Goal: Contribute content

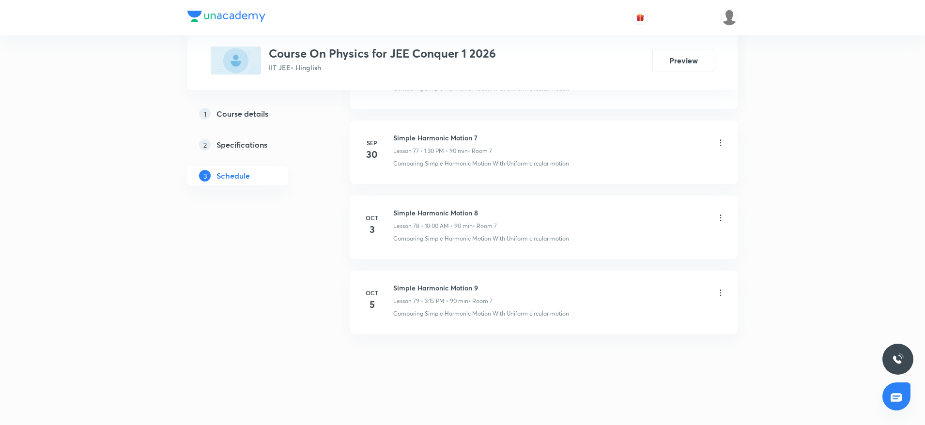
click at [442, 291] on h6 "Simple Harmonic Motion 9" at bounding box center [442, 288] width 99 height 10
click at [422, 287] on h6 "Simple Harmonic Motion 9" at bounding box center [442, 288] width 99 height 10
copy h6 "Simple Harmonic Motion 9"
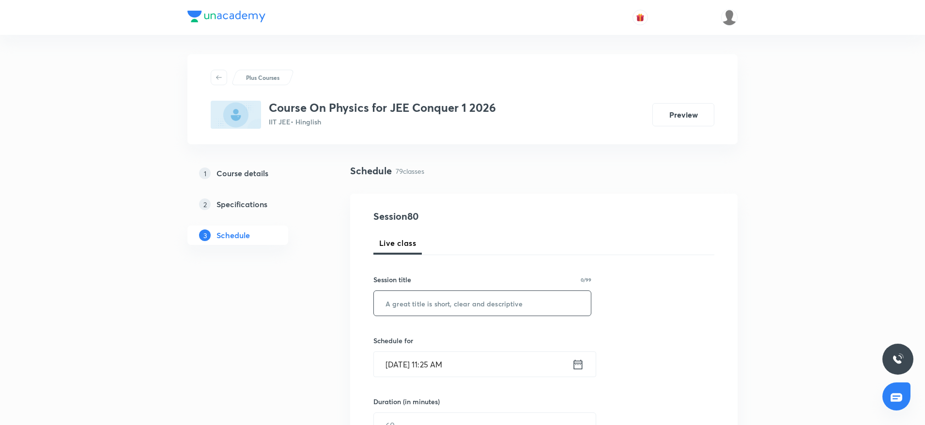
click at [476, 307] on input "text" at bounding box center [482, 303] width 217 height 25
paste input "Simple Harmonic Motion 9"
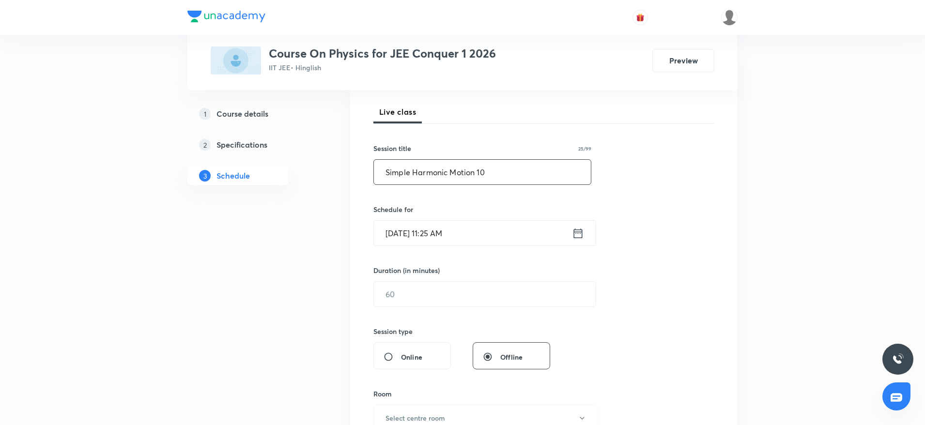
scroll to position [145, 0]
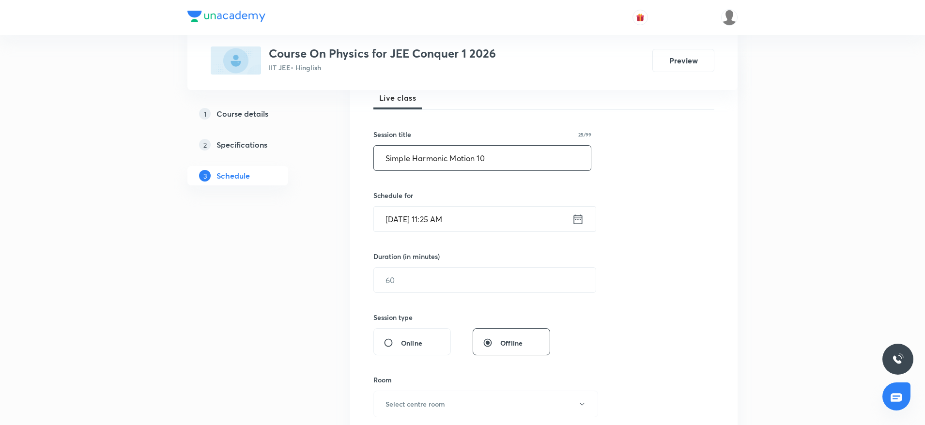
type input "Simple Harmonic Motion 10"
click at [499, 217] on input "[DATE] 11:25 AM" at bounding box center [473, 219] width 198 height 25
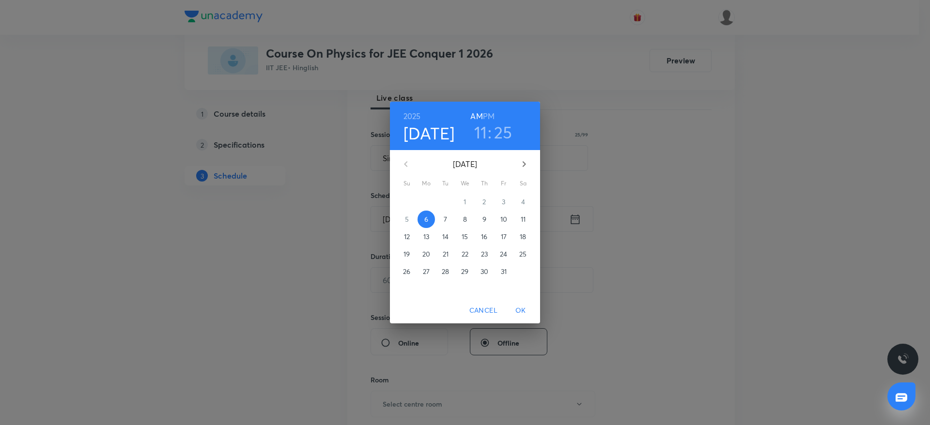
click at [503, 132] on h3 "25" at bounding box center [503, 132] width 18 height 20
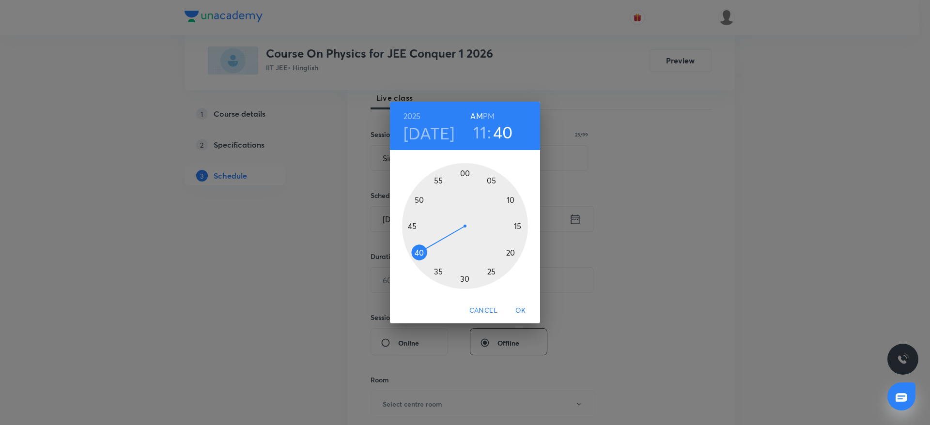
drag, startPoint x: 492, startPoint y: 276, endPoint x: 413, endPoint y: 257, distance: 81.6
click at [413, 257] on div at bounding box center [465, 226] width 126 height 126
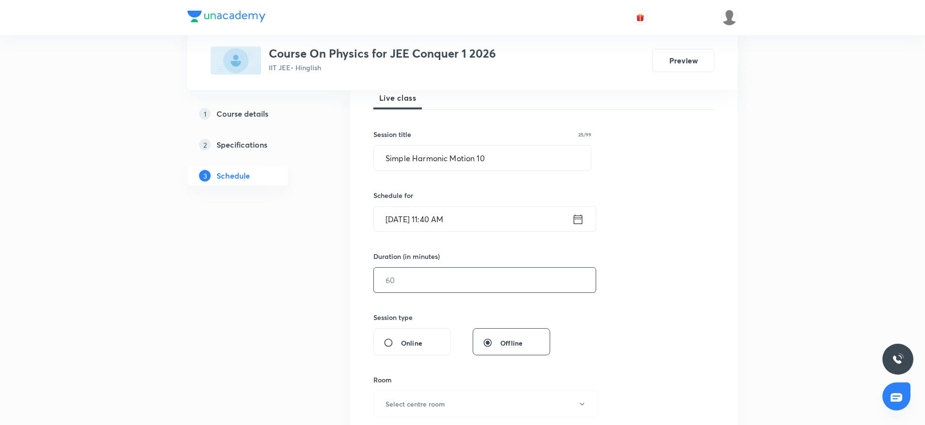
click at [446, 290] on input "text" at bounding box center [485, 280] width 222 height 25
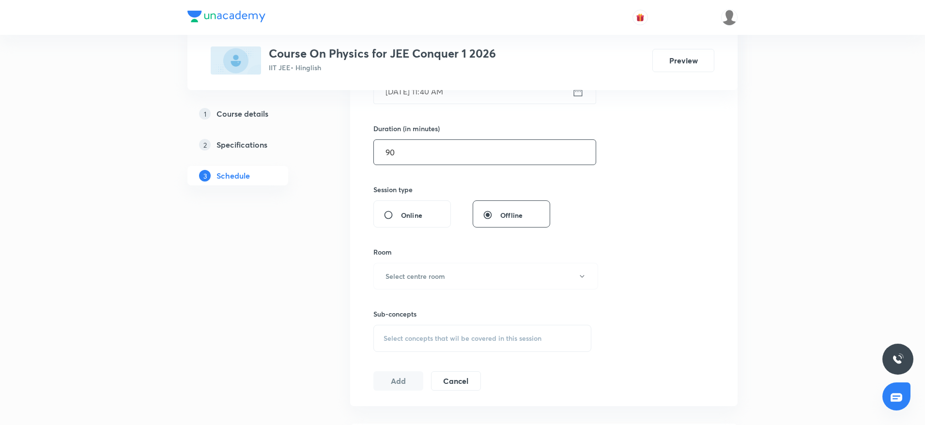
scroll to position [363, 0]
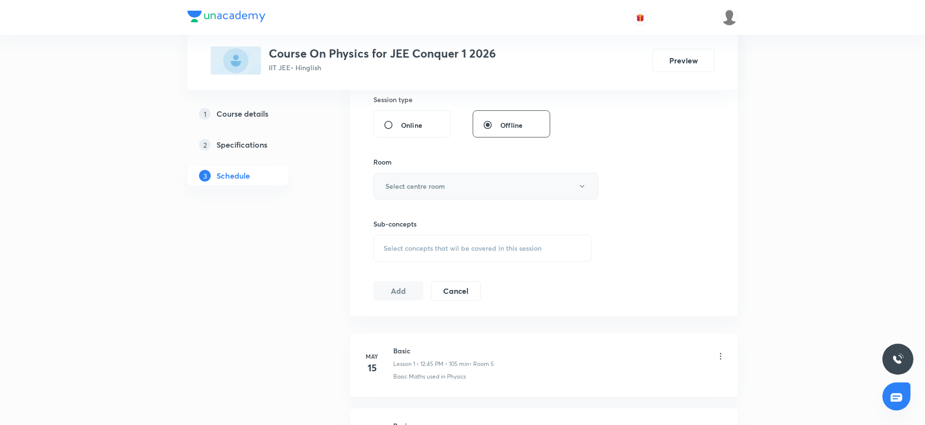
type input "90"
click at [434, 184] on h6 "Select centre room" at bounding box center [415, 186] width 60 height 10
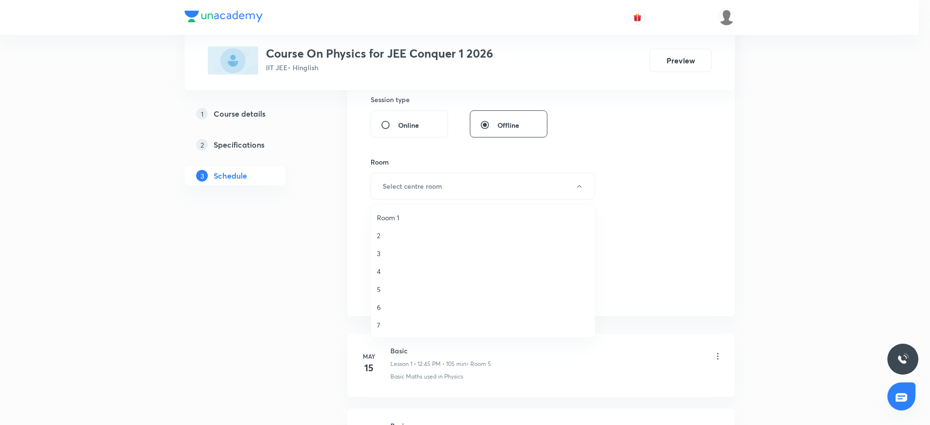
click at [384, 328] on span "7" at bounding box center [483, 325] width 212 height 10
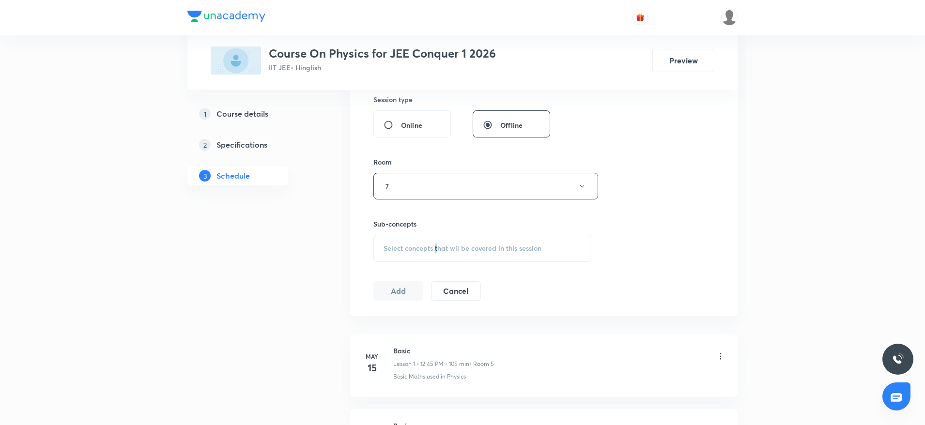
click at [437, 241] on div "Select concepts that wil be covered in this session" at bounding box center [482, 248] width 218 height 27
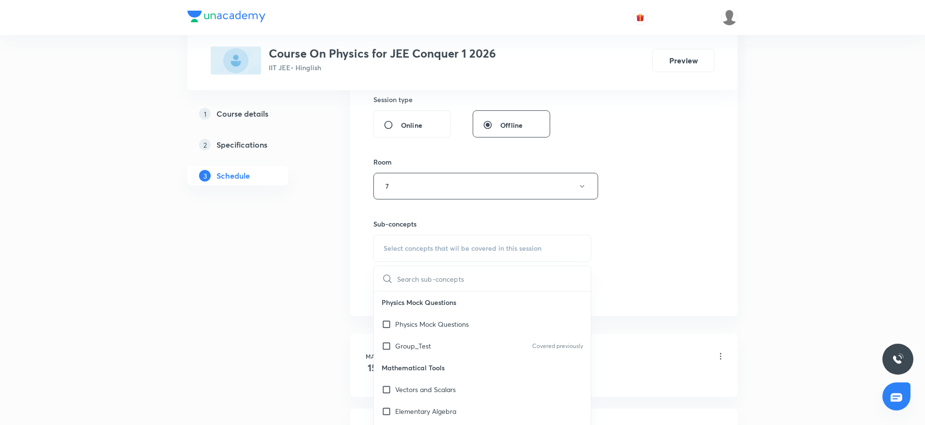
type input "Simple Harmonic Motion 9"
drag, startPoint x: 449, startPoint y: 279, endPoint x: 769, endPoint y: 279, distance: 320.1
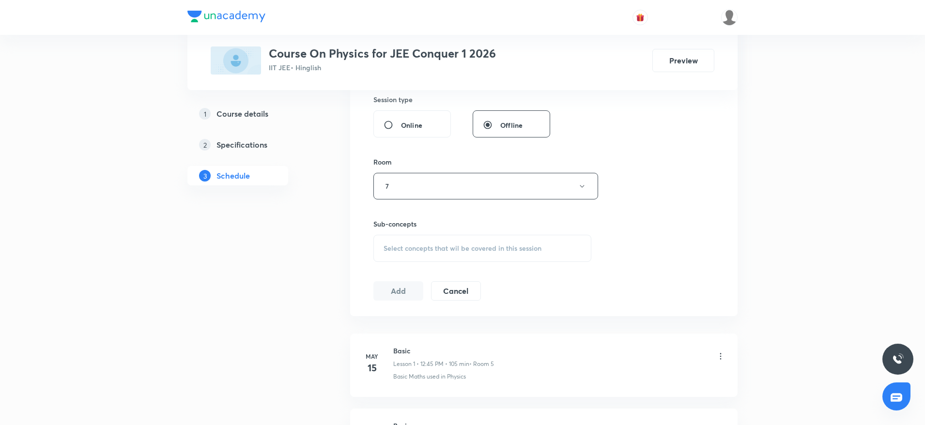
click at [449, 245] on span "Select concepts that wil be covered in this session" at bounding box center [463, 249] width 158 height 8
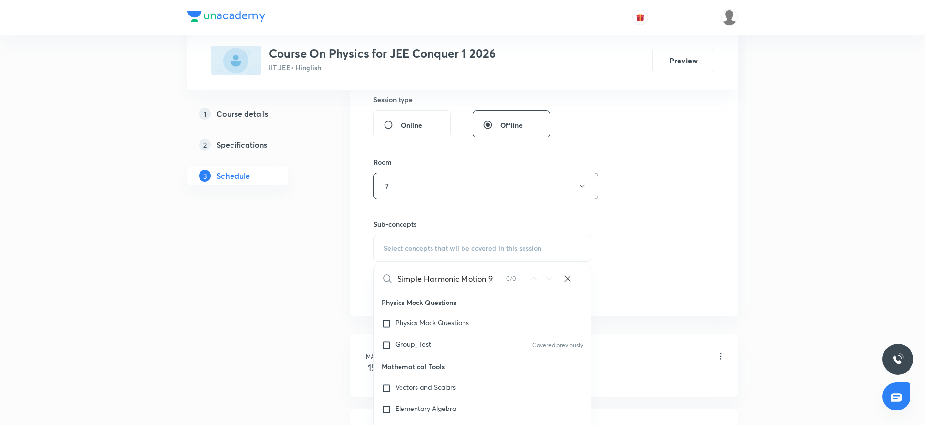
drag, startPoint x: 453, startPoint y: 282, endPoint x: 503, endPoint y: 280, distance: 49.9
click at [503, 280] on input "Simple Harmonic Motion 9" at bounding box center [451, 278] width 109 height 25
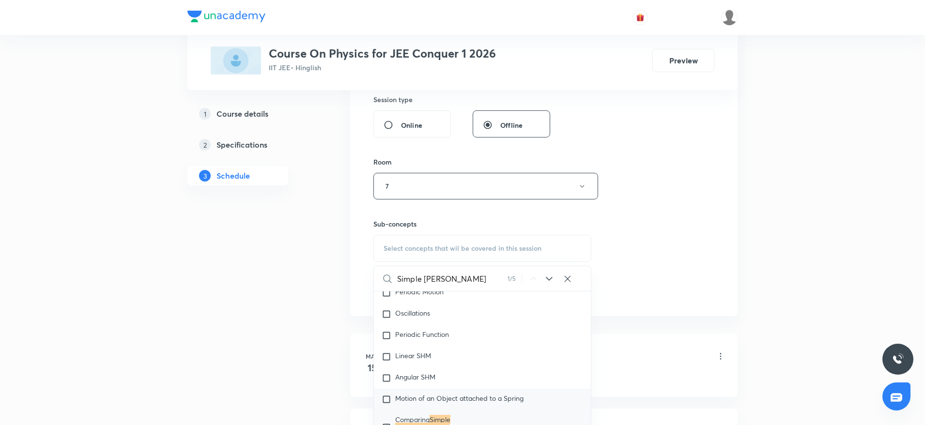
scroll to position [4210, 0]
type input "Simple [PERSON_NAME]"
click at [450, 412] on mark "Simple [PERSON_NAME]" at bounding box center [422, 419] width 55 height 17
checkbox input "true"
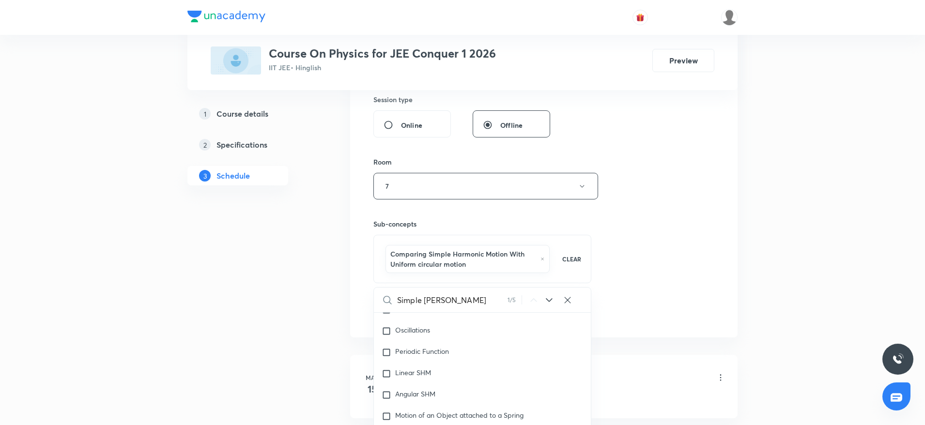
click at [651, 279] on div "Session 80 Live class Session title 25/99 Simple Harmonic Motion 10 ​ Schedule …" at bounding box center [543, 84] width 341 height 476
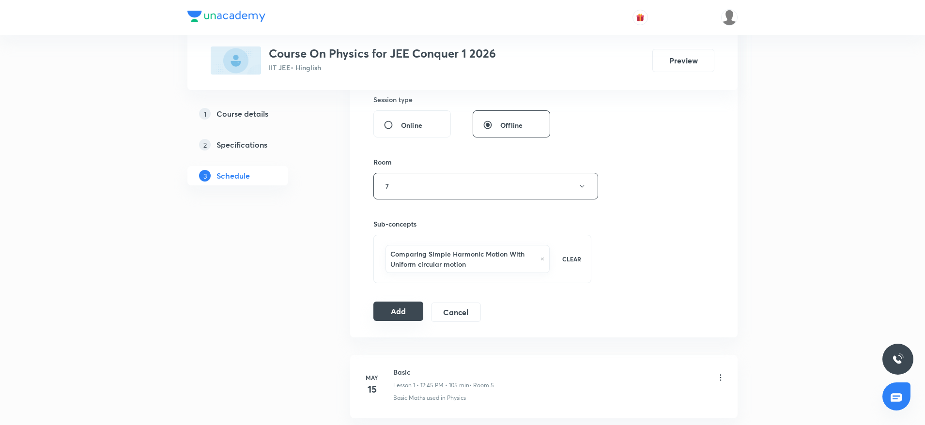
click at [397, 312] on button "Add" at bounding box center [398, 311] width 50 height 19
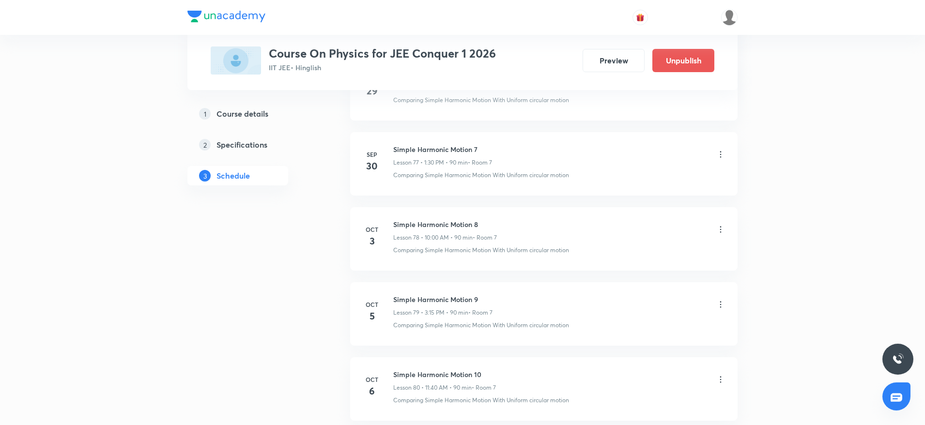
scroll to position [5913, 0]
